Goal: Transaction & Acquisition: Book appointment/travel/reservation

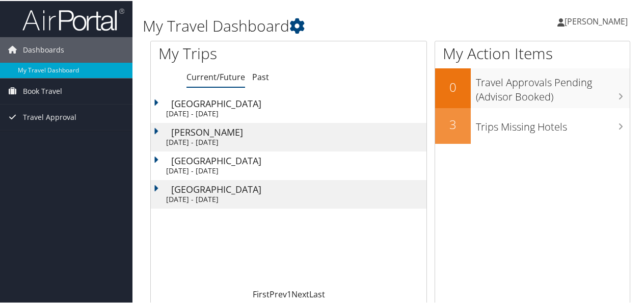
click at [243, 109] on div "Wed 1 Oct 2025 - Wed 1 Oct 2025" at bounding box center [293, 112] width 255 height 9
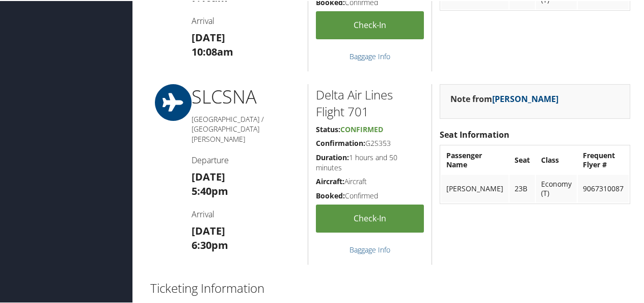
scroll to position [306, 0]
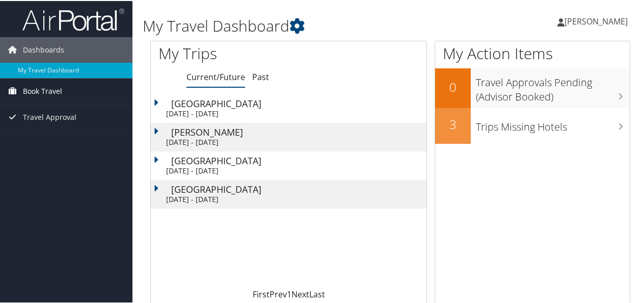
click at [60, 89] on span "Book Travel" at bounding box center [42, 89] width 39 height 25
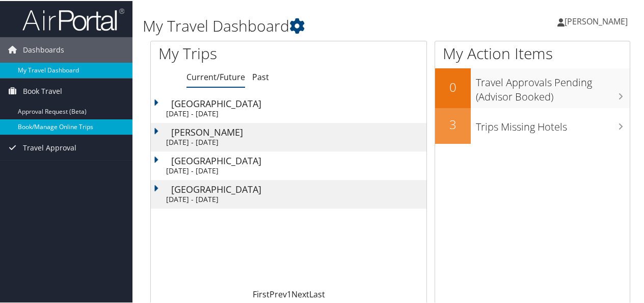
click at [56, 125] on link "Book/Manage Online Trips" at bounding box center [66, 125] width 132 height 15
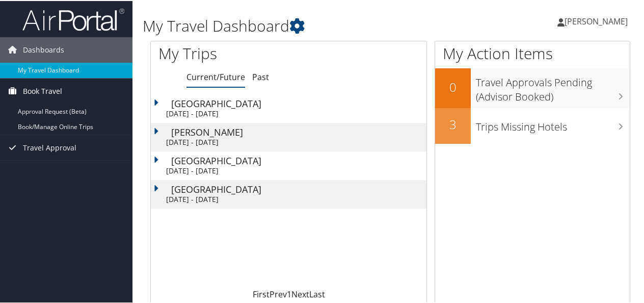
click at [57, 88] on span "Book Travel" at bounding box center [42, 89] width 39 height 25
click at [44, 89] on span "Book Travel" at bounding box center [42, 89] width 39 height 25
click at [63, 90] on link "Book Travel" at bounding box center [66, 89] width 132 height 25
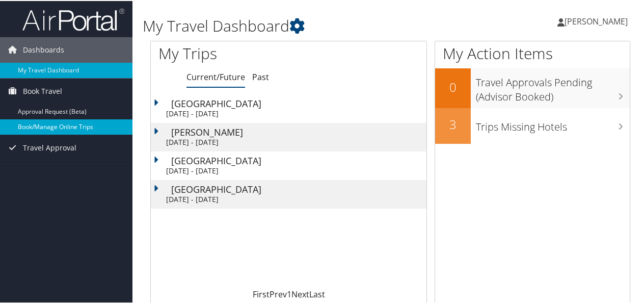
click at [67, 125] on link "Book/Manage Online Trips" at bounding box center [66, 125] width 132 height 15
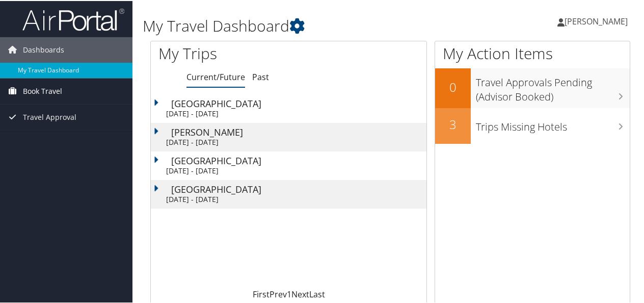
click at [44, 83] on span "Book Travel" at bounding box center [42, 89] width 39 height 25
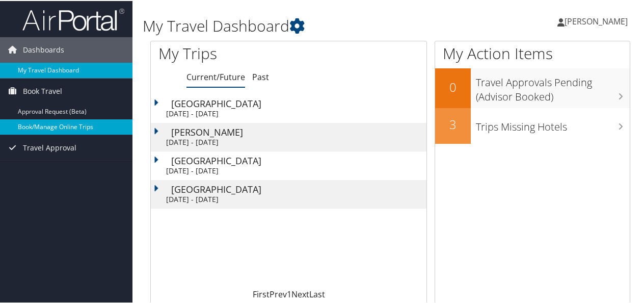
click at [46, 127] on link "Book/Manage Online Trips" at bounding box center [66, 125] width 132 height 15
click at [52, 122] on link "Book/Manage Online Trips" at bounding box center [66, 125] width 132 height 15
